Goal: Task Accomplishment & Management: Manage account settings

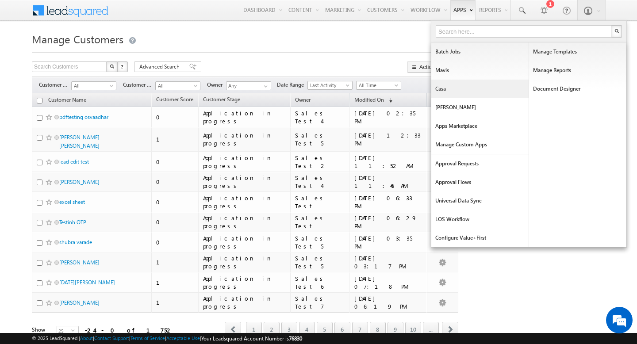
click at [451, 93] on link "Casa" at bounding box center [480, 89] width 97 height 19
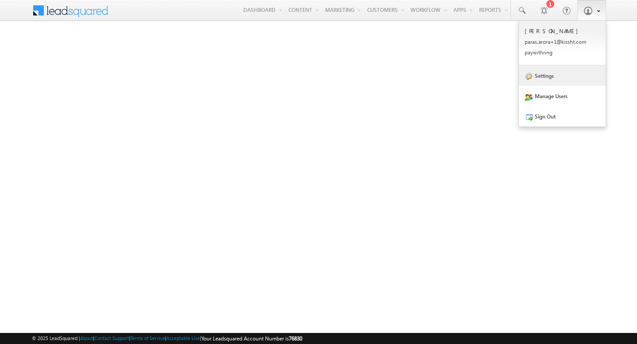
click at [559, 76] on link "Settings" at bounding box center [562, 75] width 87 height 20
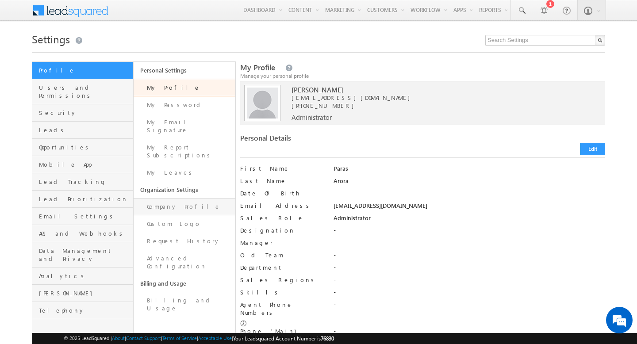
click at [182, 198] on link "Company Profile" at bounding box center [184, 206] width 101 height 17
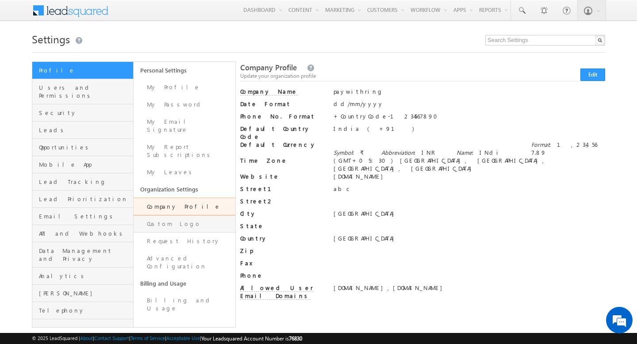
click at [181, 216] on link "Custom Logo" at bounding box center [184, 224] width 101 height 17
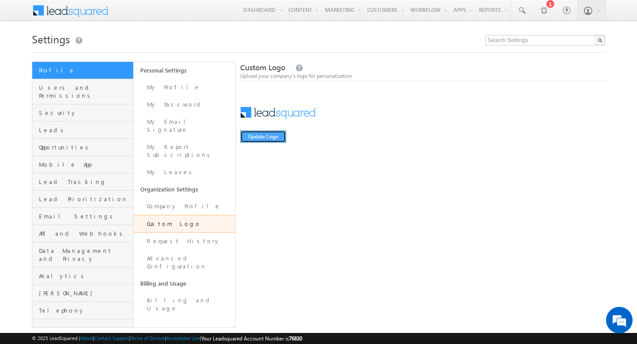
click at [277, 138] on button "Update Logo" at bounding box center [263, 137] width 46 height 12
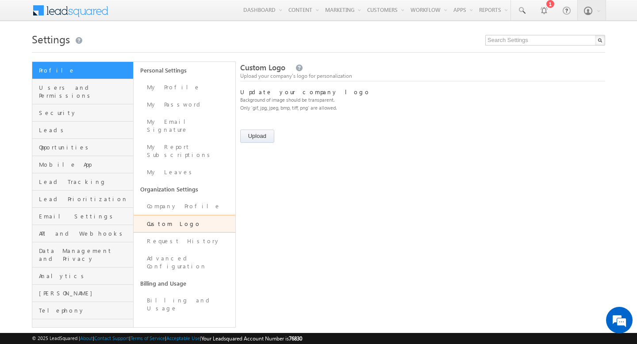
click at [264, 136] on input "file" at bounding box center [266, 137] width 53 height 15
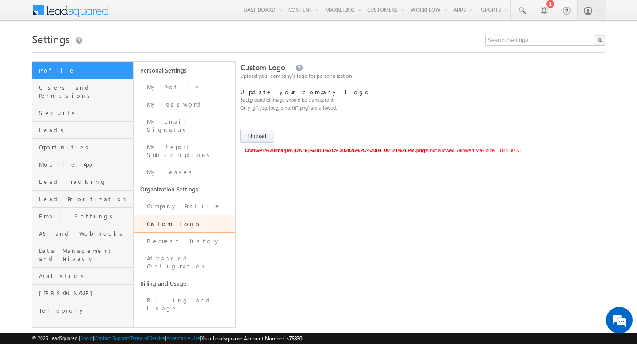
click at [255, 138] on input "file" at bounding box center [259, 139] width 39 height 18
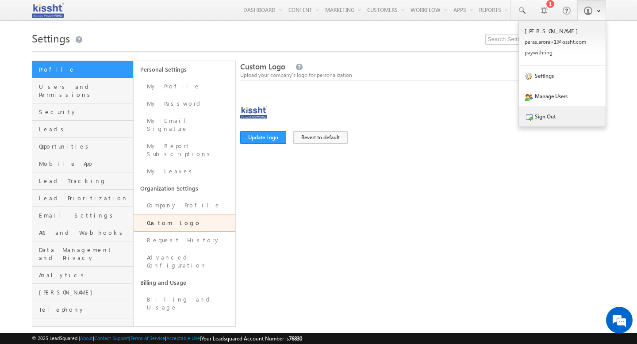
click at [553, 116] on link "Sign Out" at bounding box center [562, 116] width 87 height 20
